Goal: Task Accomplishment & Management: Use online tool/utility

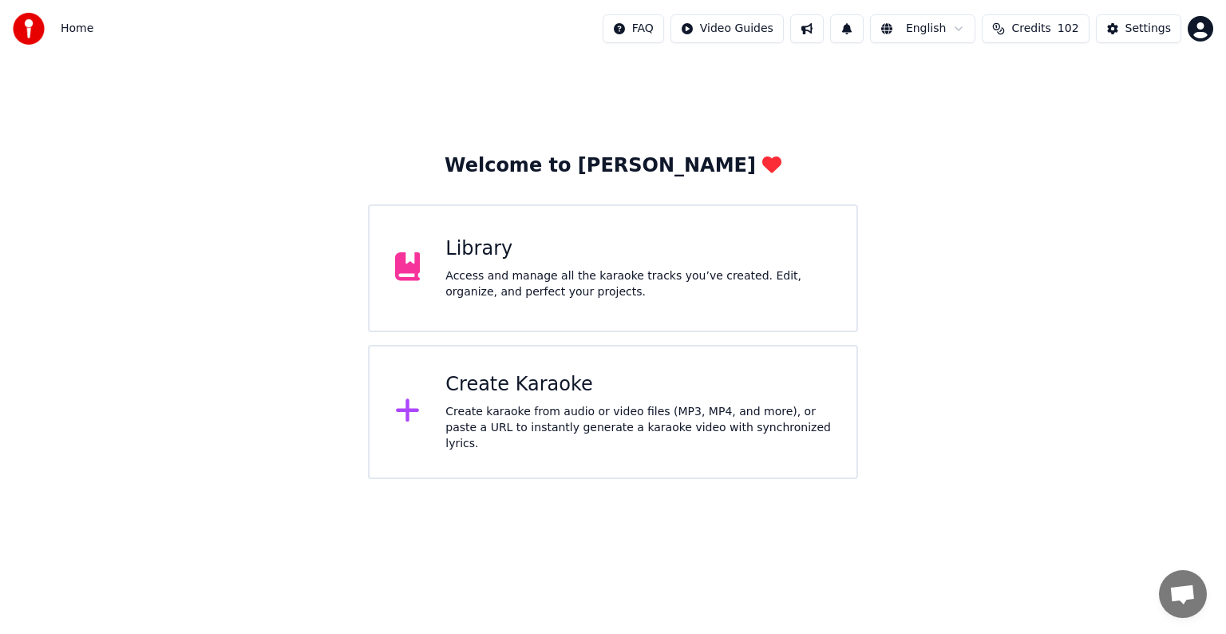
click at [626, 265] on div "Library Access and manage all the karaoke tracks you’ve created. Edit, organize…" at bounding box center [639, 268] width 386 height 64
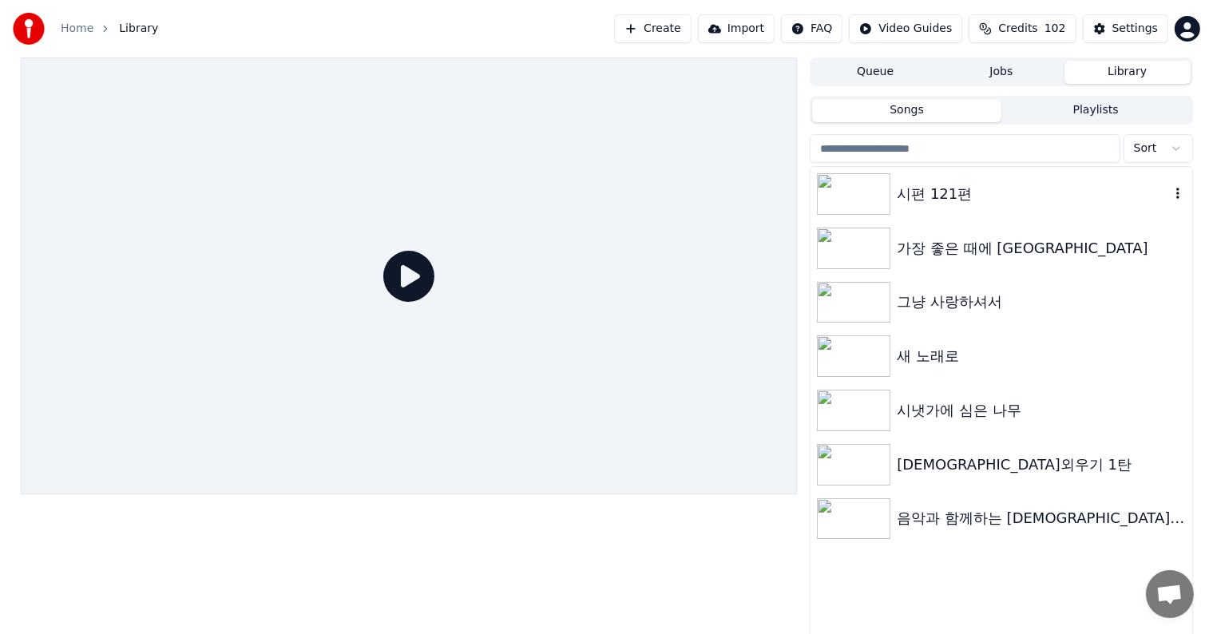
click at [958, 195] on div "시편 121편" at bounding box center [1033, 194] width 272 height 22
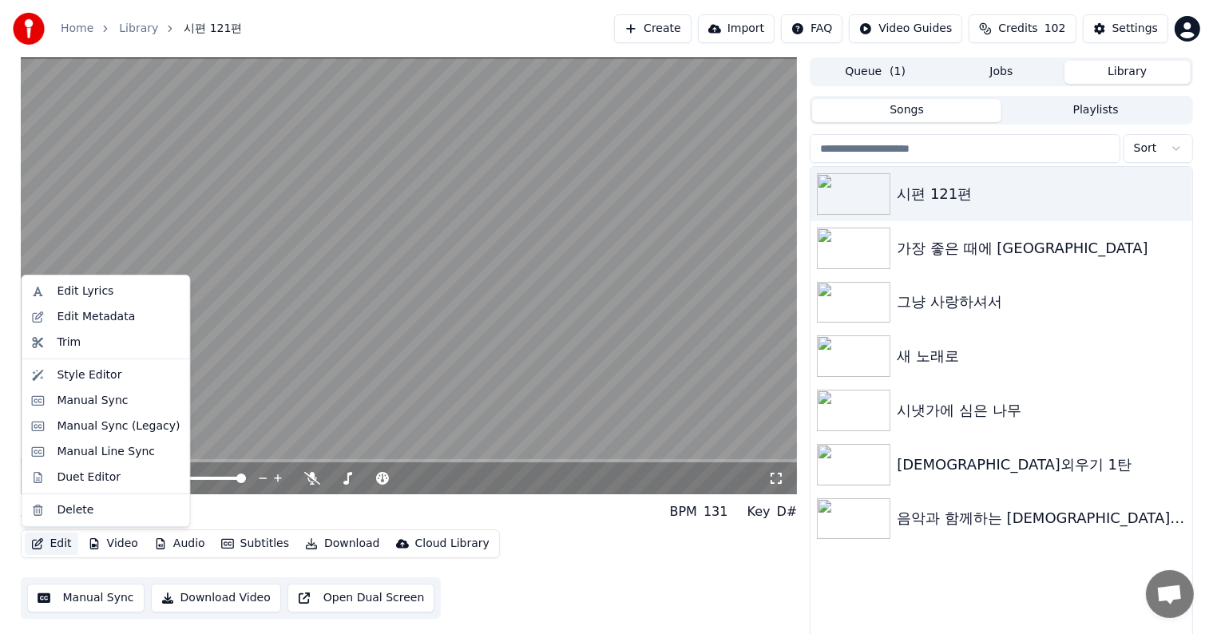
click at [57, 541] on button "Edit" at bounding box center [51, 544] width 53 height 22
click at [91, 290] on div "Edit Lyrics" at bounding box center [85, 291] width 57 height 16
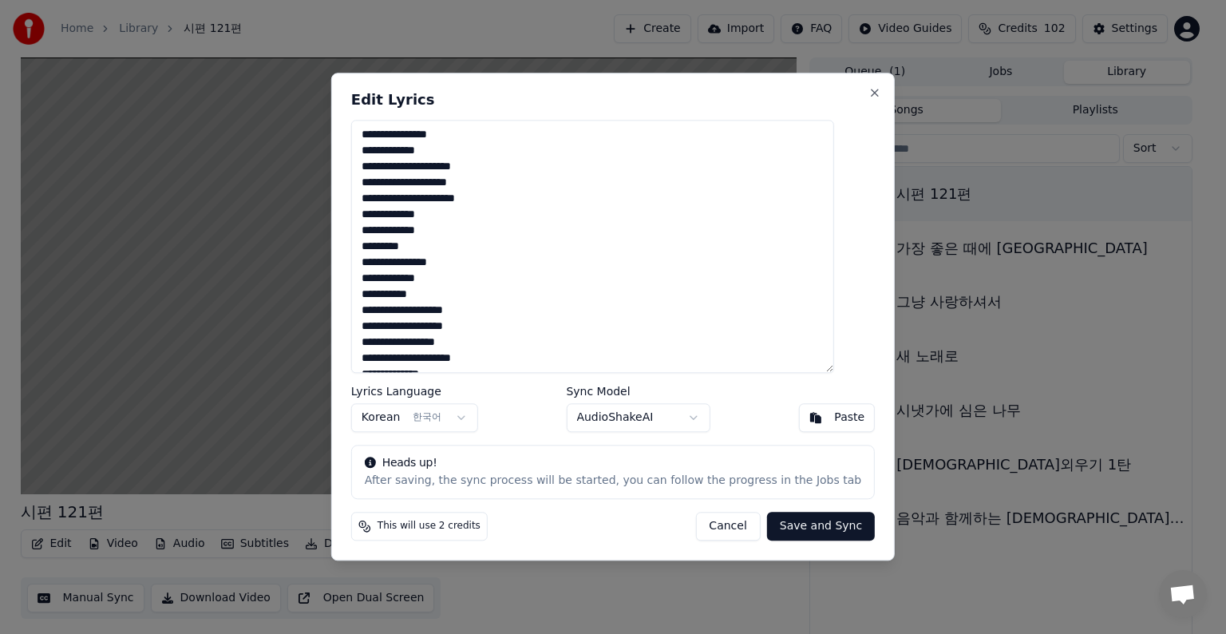
click at [553, 237] on textarea "**********" at bounding box center [592, 246] width 483 height 253
click at [869, 89] on button "Close" at bounding box center [875, 92] width 13 height 13
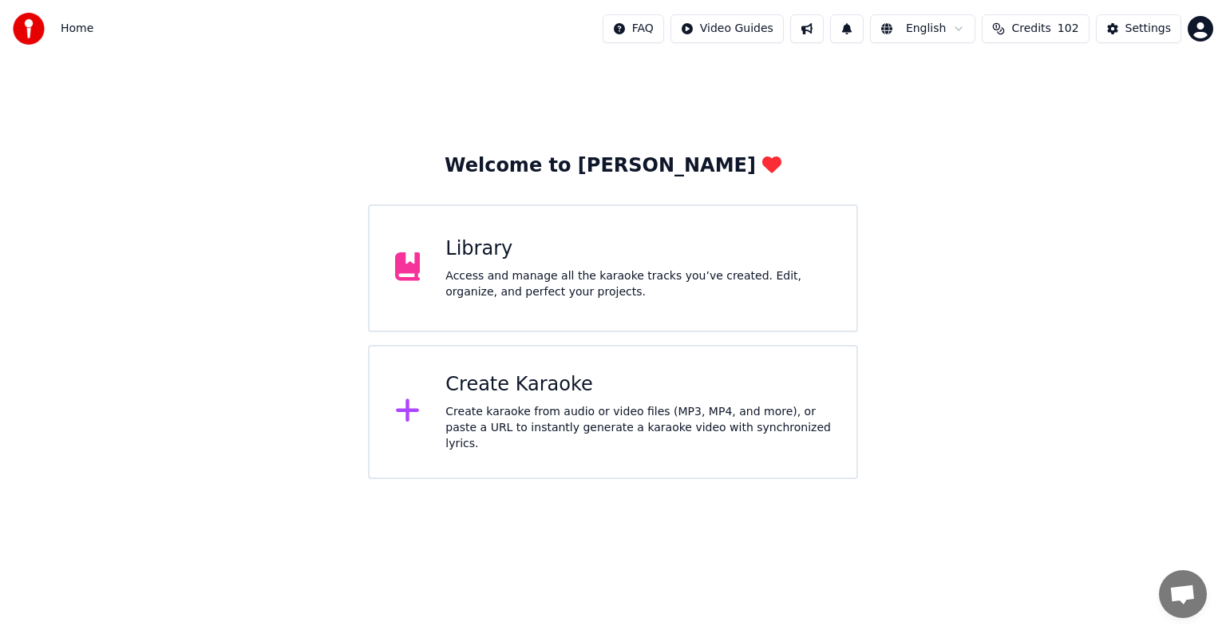
click at [620, 294] on div "Access and manage all the karaoke tracks you’ve created. Edit, organize, and pe…" at bounding box center [639, 284] width 386 height 32
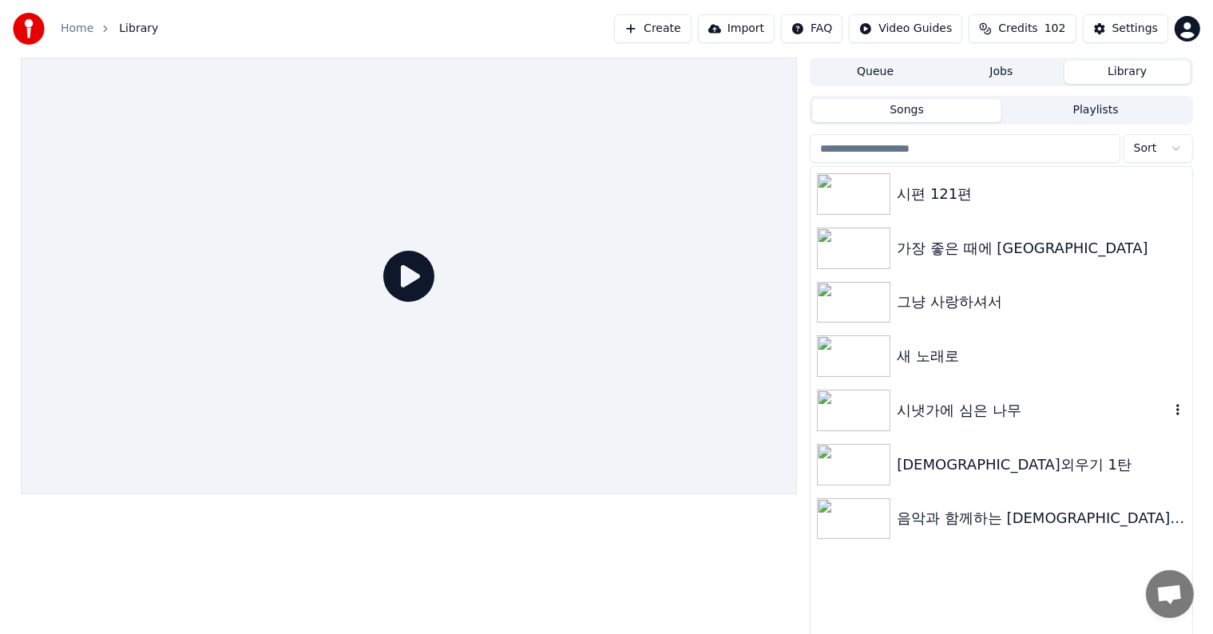
click at [1002, 414] on div "시냇가에 심은 나무" at bounding box center [1033, 410] width 272 height 22
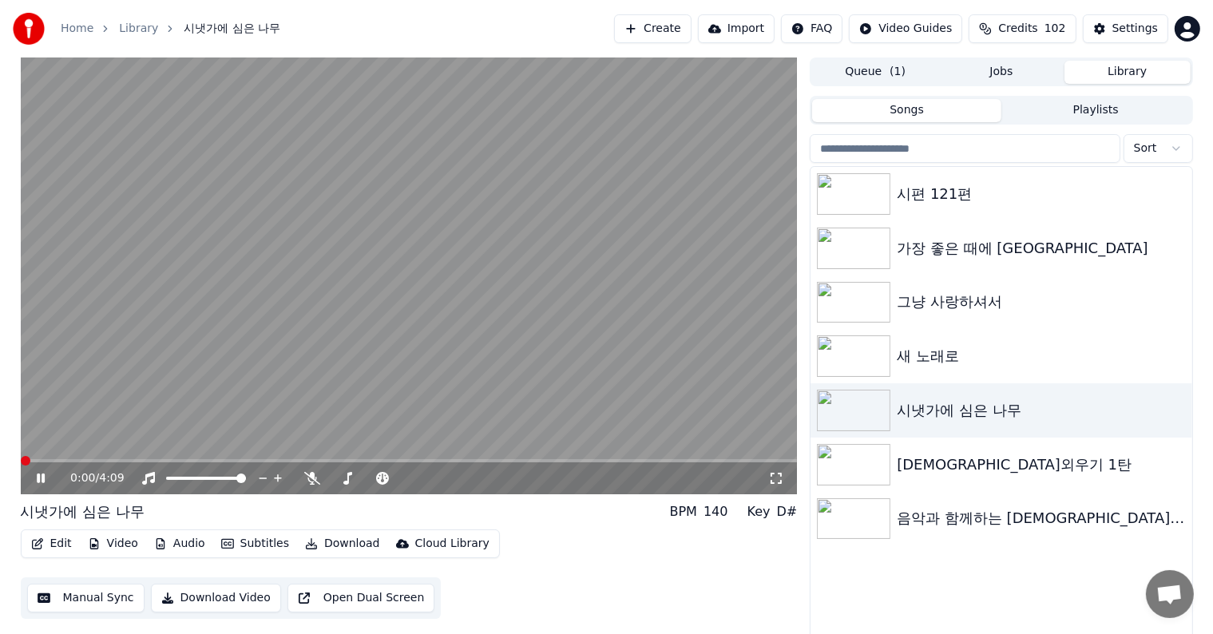
click at [21, 460] on span at bounding box center [26, 461] width 10 height 10
click at [42, 477] on icon at bounding box center [41, 478] width 8 height 10
click at [42, 479] on icon at bounding box center [41, 478] width 10 height 11
click at [311, 477] on icon at bounding box center [312, 478] width 16 height 13
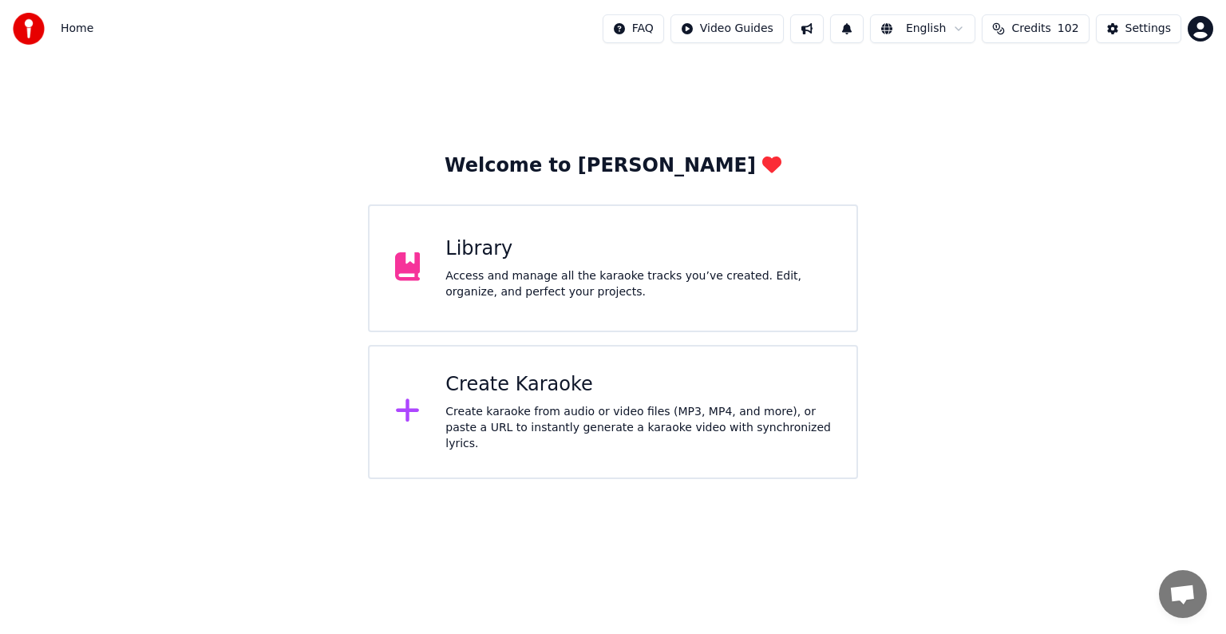
click at [563, 282] on div "Access and manage all the karaoke tracks you’ve created. Edit, organize, and pe…" at bounding box center [639, 284] width 386 height 32
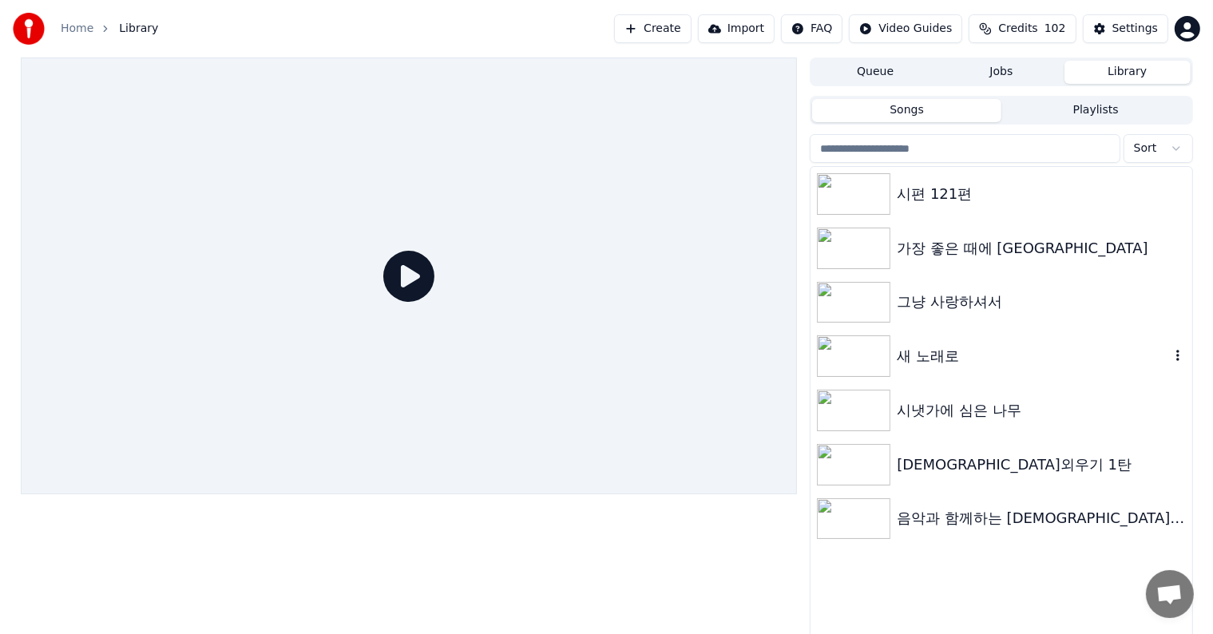
click at [929, 355] on div "새 노래로" at bounding box center [1033, 356] width 272 height 22
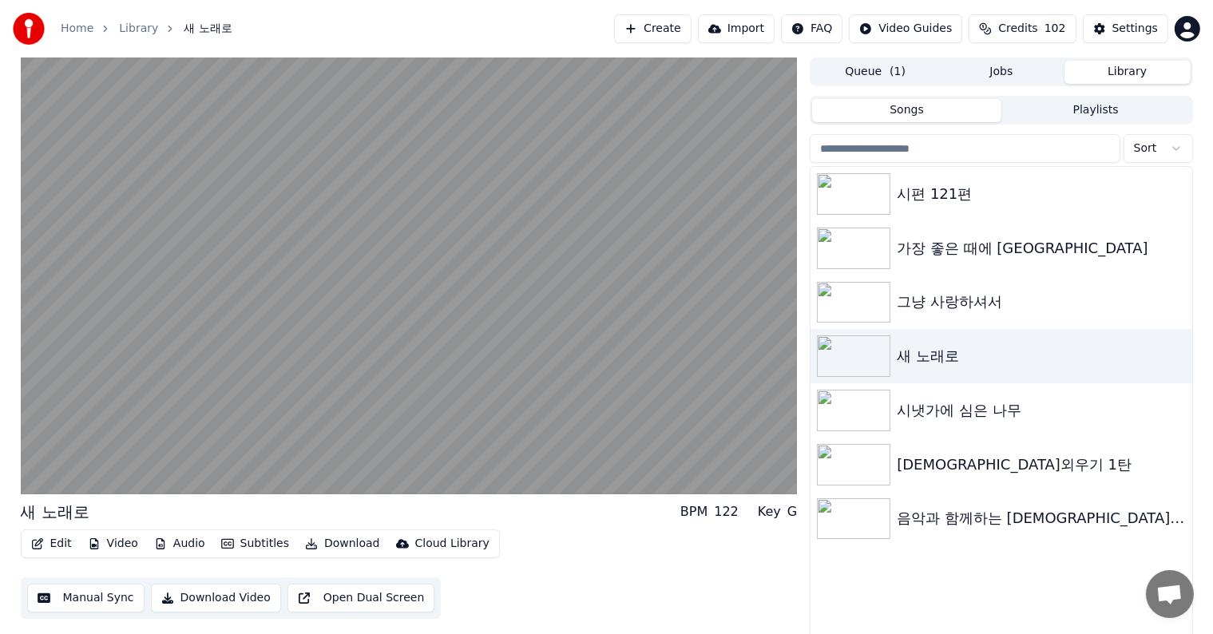
click at [60, 545] on button "Edit" at bounding box center [51, 544] width 53 height 22
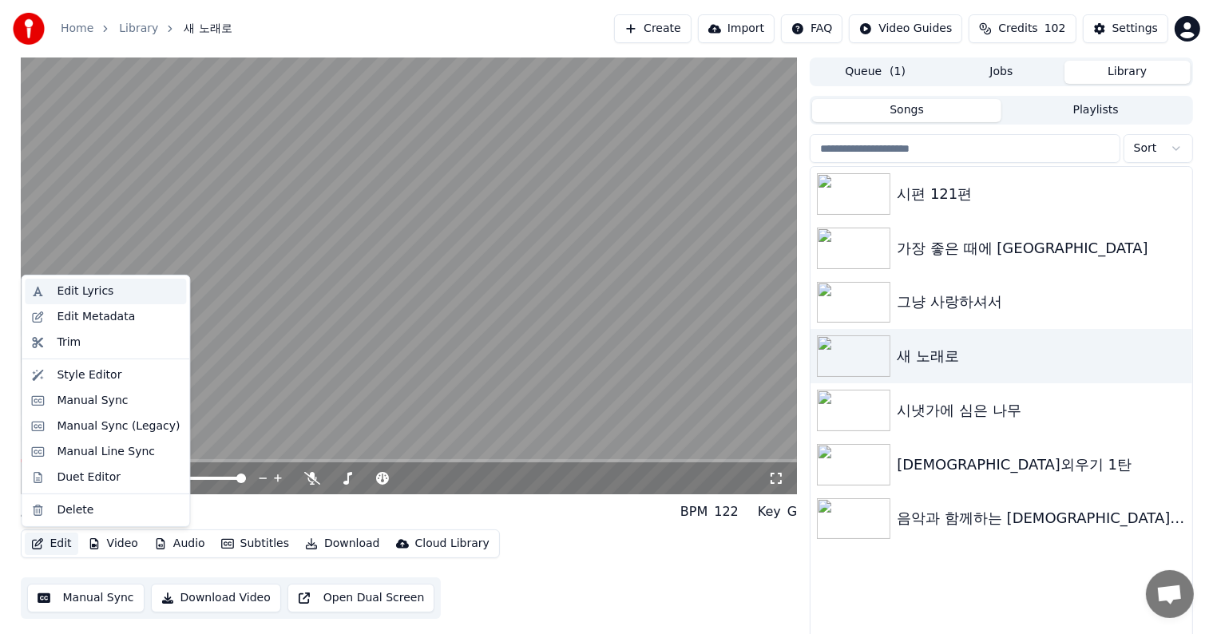
click at [71, 294] on div "Edit Lyrics" at bounding box center [85, 291] width 57 height 16
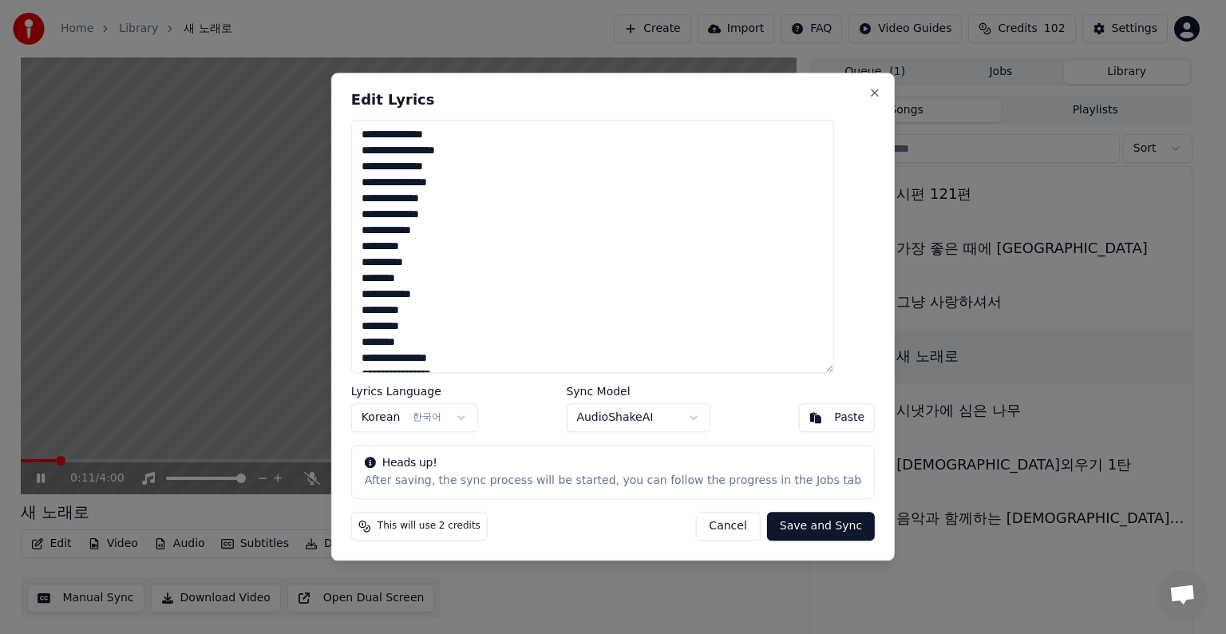
click at [505, 183] on textarea "**********" at bounding box center [592, 246] width 483 height 253
click at [869, 94] on button "Close" at bounding box center [875, 92] width 13 height 13
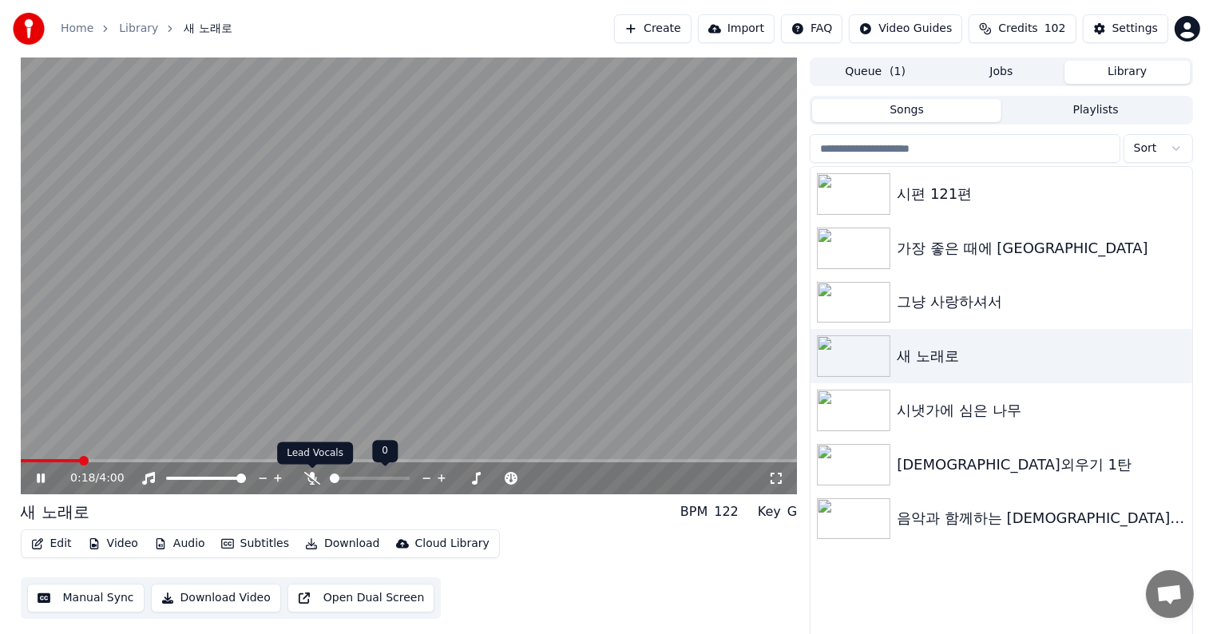
click at [305, 473] on icon at bounding box center [312, 478] width 16 height 13
click at [41, 477] on icon at bounding box center [53, 478] width 38 height 13
click at [39, 480] on icon at bounding box center [41, 478] width 10 height 11
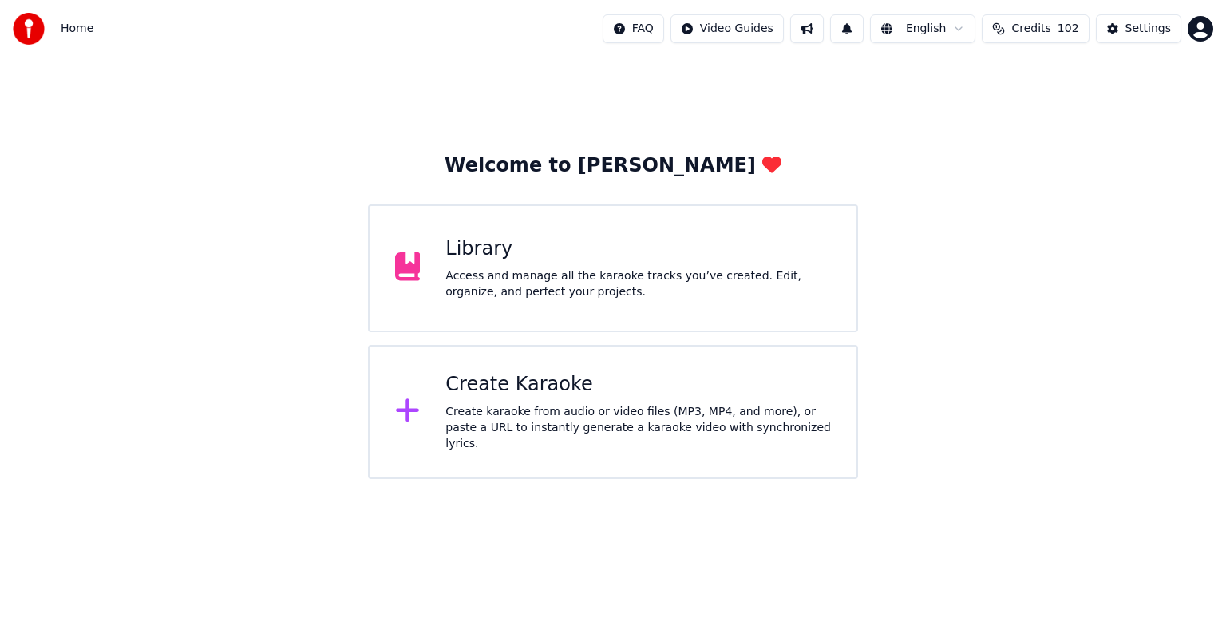
click at [687, 251] on div "Library" at bounding box center [639, 249] width 386 height 26
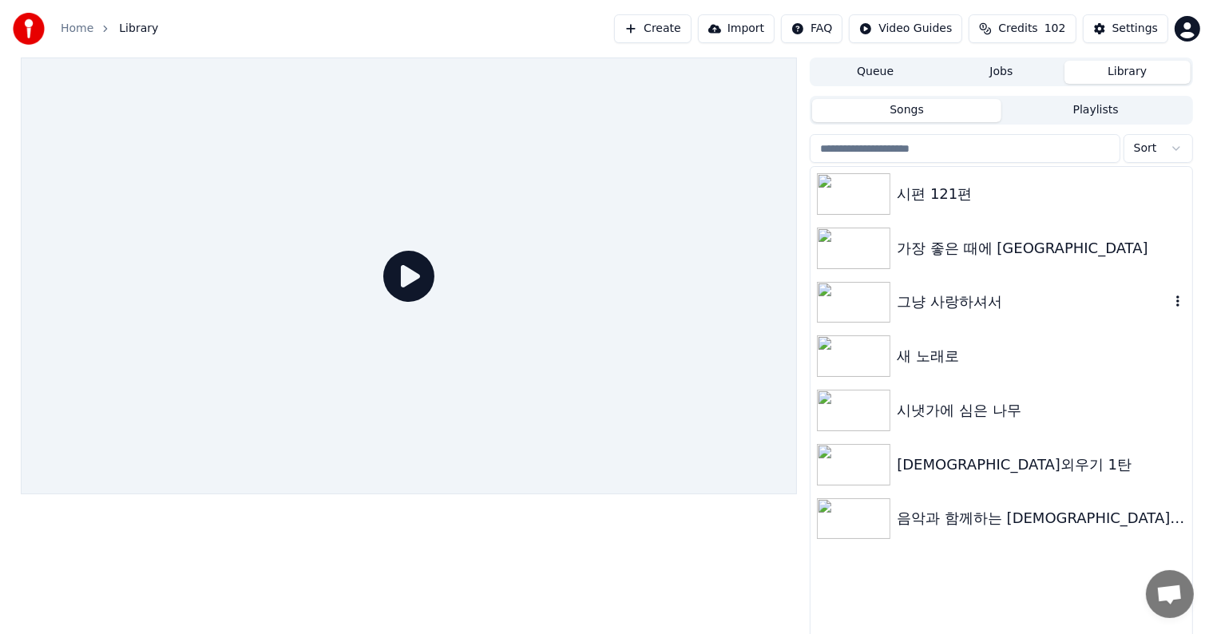
click at [989, 302] on div "그냥 사랑하셔서" at bounding box center [1033, 302] width 272 height 22
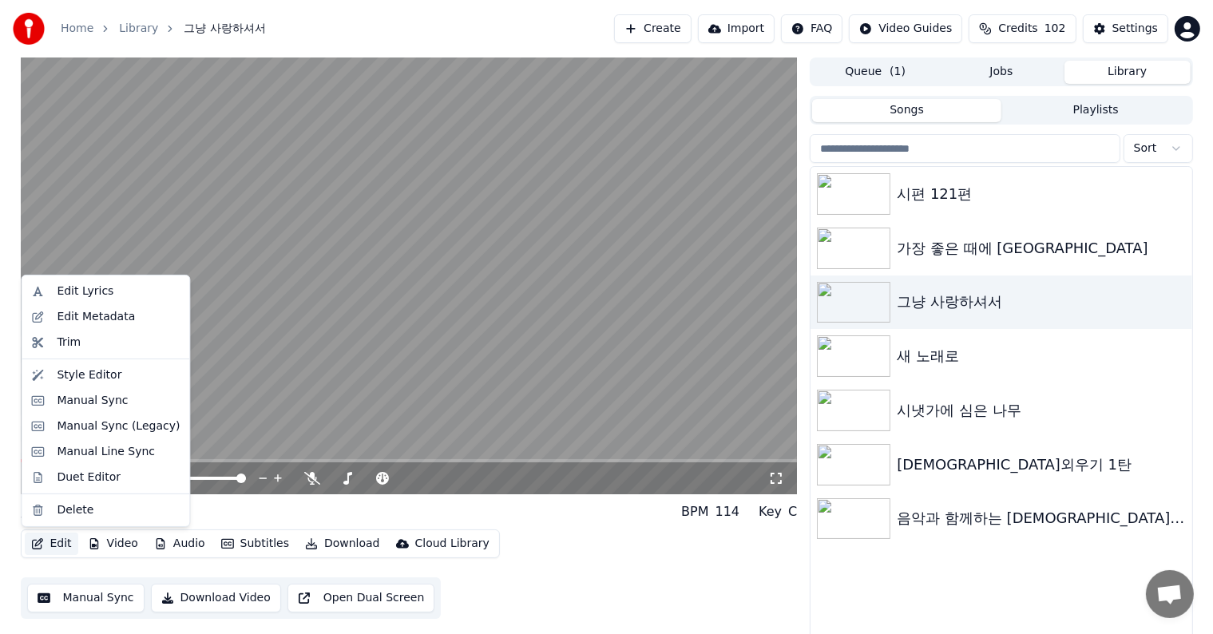
click at [61, 545] on button "Edit" at bounding box center [51, 544] width 53 height 22
click at [87, 286] on div "Edit Lyrics" at bounding box center [85, 291] width 57 height 16
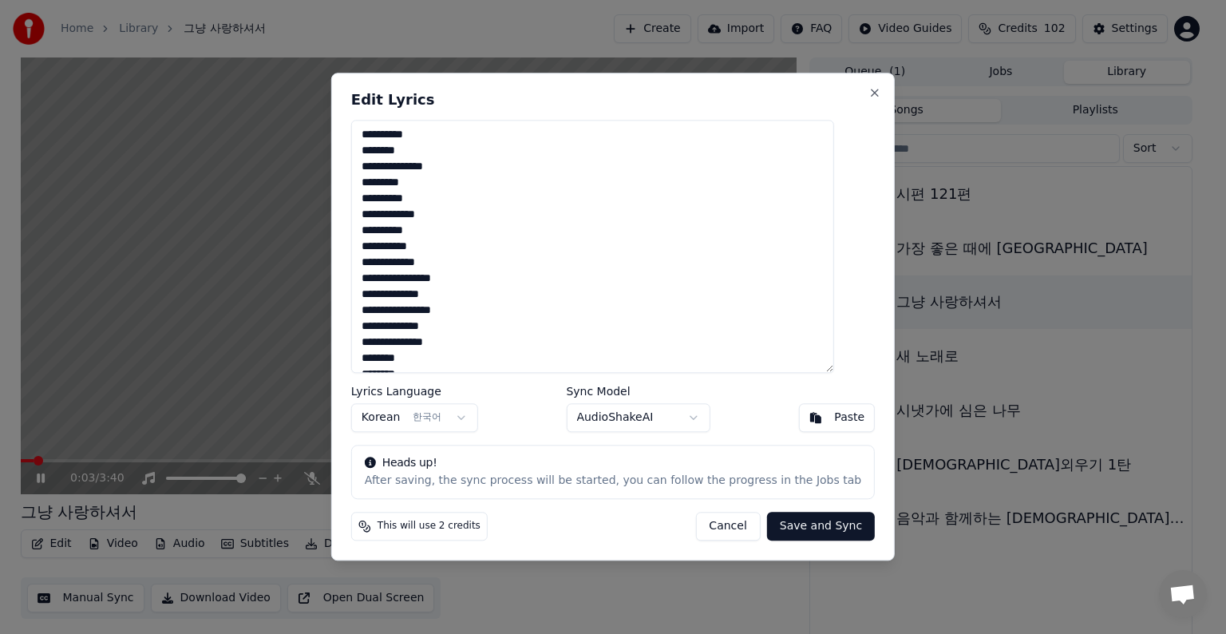
click at [428, 239] on textarea "**********" at bounding box center [592, 246] width 483 height 253
